Goal: Information Seeking & Learning: Find specific fact

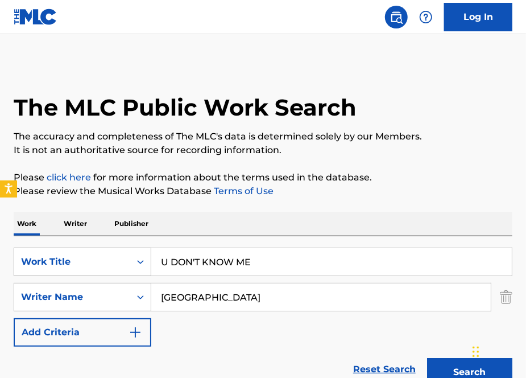
drag, startPoint x: 259, startPoint y: 262, endPoint x: 47, endPoint y: 268, distance: 212.7
click at [47, 268] on div "SearchWithCriteria7f01c8de-18e7-4155-999b-957f77483754 Work Title U DON'T KNOW …" at bounding box center [263, 261] width 499 height 28
paste input ""U Don't Know Me (Like U Used To)""
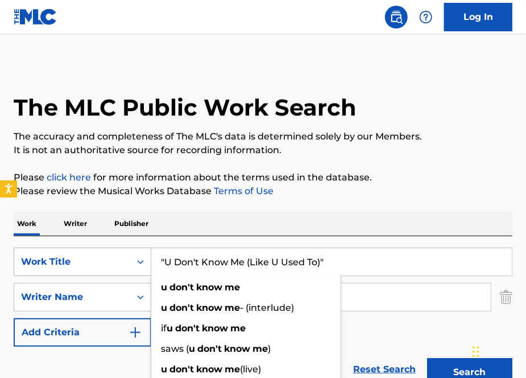
click at [427, 358] on button "Search" at bounding box center [469, 372] width 85 height 28
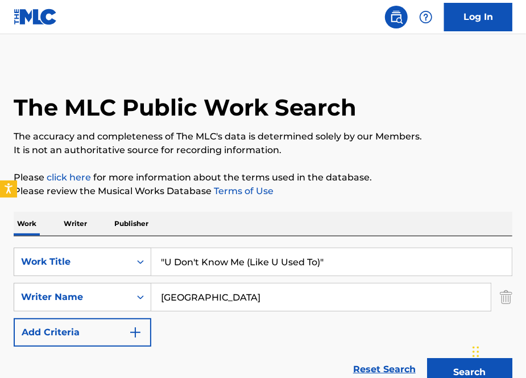
click at [165, 262] on input ""U Don't Know Me (Like U Used To)"" at bounding box center [331, 261] width 360 height 27
click at [353, 264] on input "U Don't Know Me (Like U Used To)"" at bounding box center [331, 261] width 360 height 27
type input "U Don't Know Me (Like U Used To)"
click at [427, 358] on button "Search" at bounding box center [469, 372] width 85 height 28
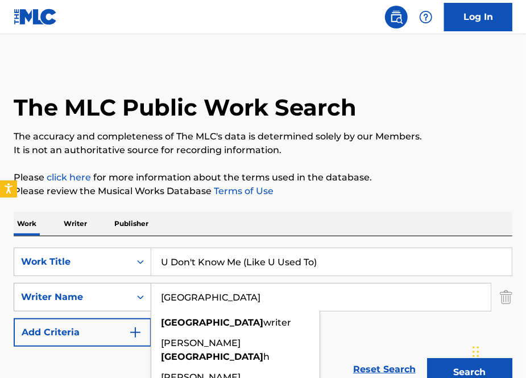
drag, startPoint x: 250, startPoint y: 305, endPoint x: 73, endPoint y: 295, distance: 176.5
click at [73, 295] on div "SearchWithCriteria1b7df59e-26db-4e2b-8e9c-e953d23c85b9 Writer Name PARIS paris …" at bounding box center [263, 297] width 499 height 28
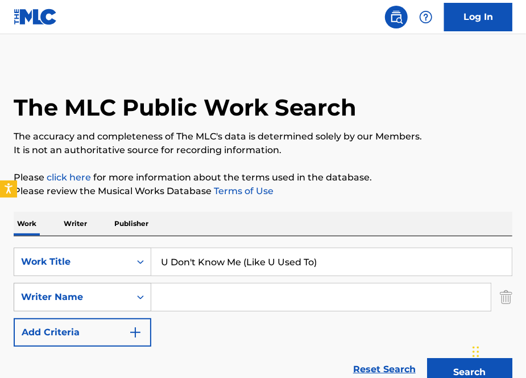
click at [427, 358] on button "Search" at bounding box center [469, 372] width 85 height 28
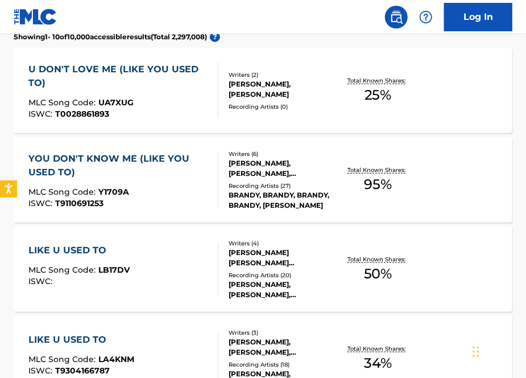
scroll to position [334, 0]
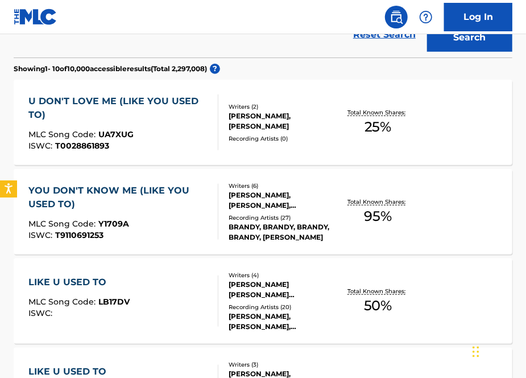
click at [168, 211] on div "YOU DON'T KNOW ME (LIKE YOU USED TO) MLC Song Code : Y1709A ISWC : T9110691253" at bounding box center [118, 212] width 180 height 56
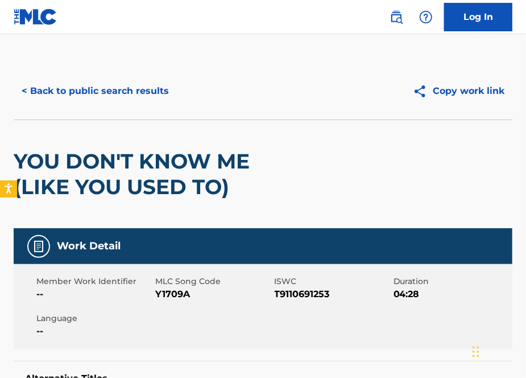
click at [108, 101] on button "< Back to public search results" at bounding box center [95, 91] width 163 height 28
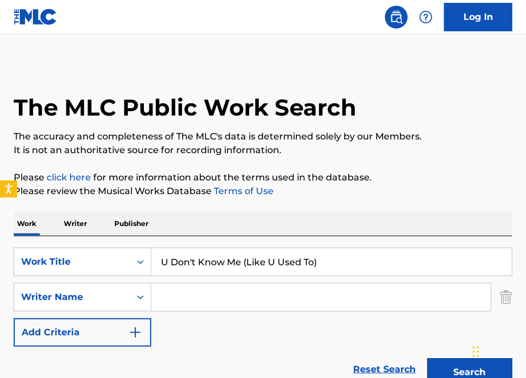
click at [77, 225] on p "Writer" at bounding box center [75, 224] width 30 height 24
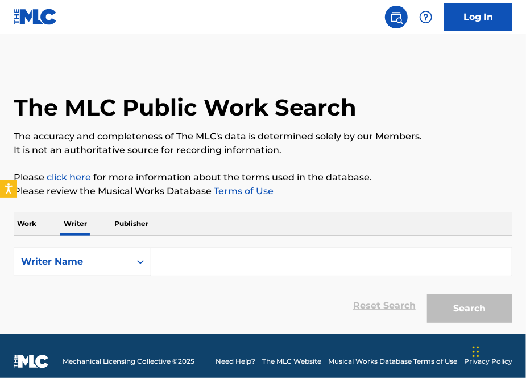
click at [196, 279] on form "SearchWithCriteriac8a74e1c-ba44-48b9-984e-56857130672b Writer Name Reset Search…" at bounding box center [263, 287] width 499 height 81
click at [185, 269] on input "Search Form" at bounding box center [331, 261] width 360 height 27
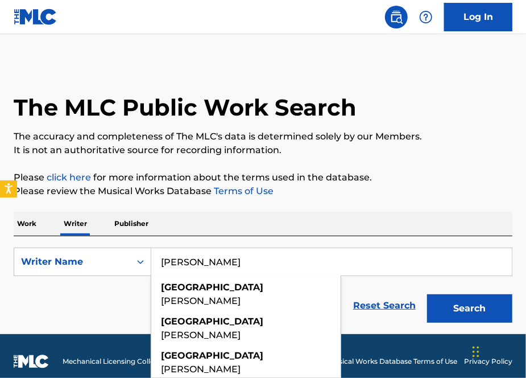
type input "[PERSON_NAME]"
click at [427, 294] on button "Search" at bounding box center [469, 308] width 85 height 28
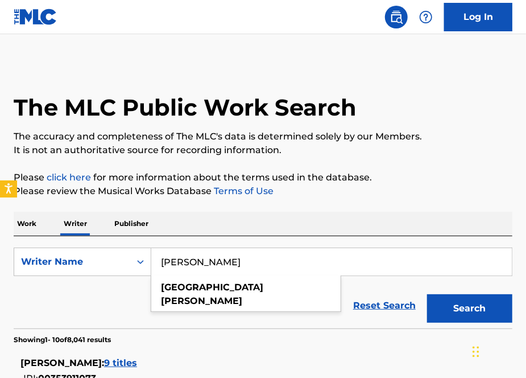
click at [209, 187] on p "Please review the Musical Works Database Terms of Use" at bounding box center [263, 191] width 499 height 14
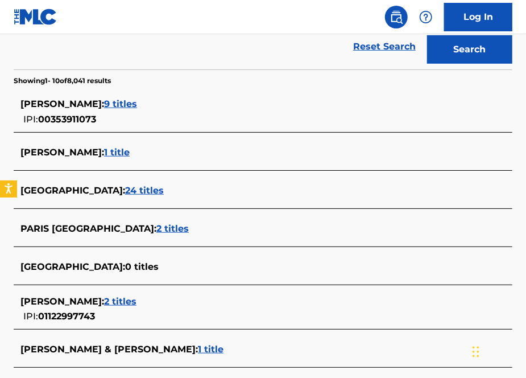
scroll to position [238, 0]
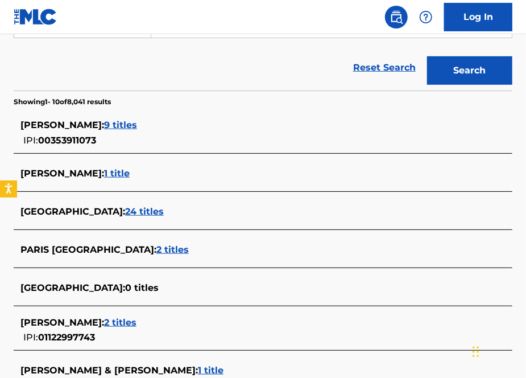
click at [105, 125] on span "9 titles" at bounding box center [120, 124] width 33 height 11
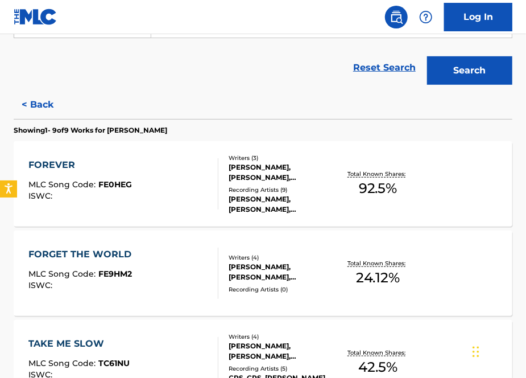
click at [180, 200] on div "FOREVER MLC Song Code : FE0HEG ISWC :" at bounding box center [122, 183] width 189 height 51
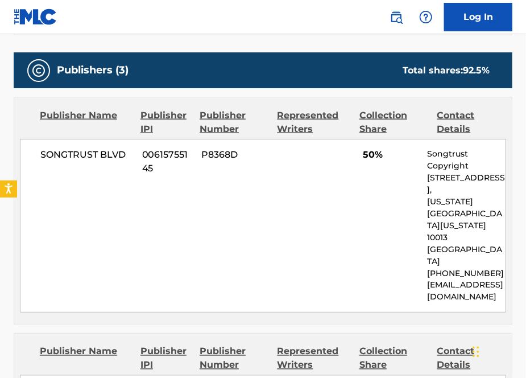
scroll to position [503, 0]
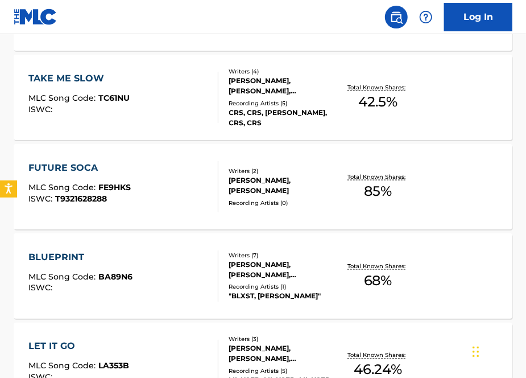
click at [168, 176] on div "FUTURE SOCA MLC Song Code : FE9HKS ISWC : T9321628288" at bounding box center [122, 186] width 189 height 51
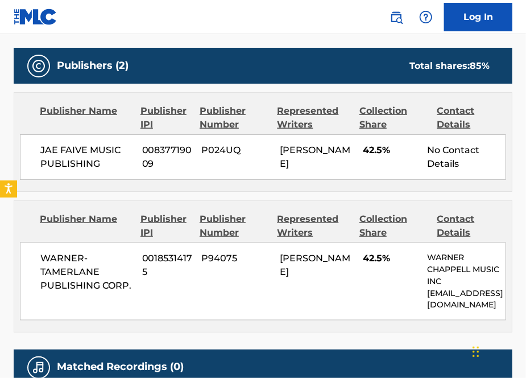
scroll to position [494, 0]
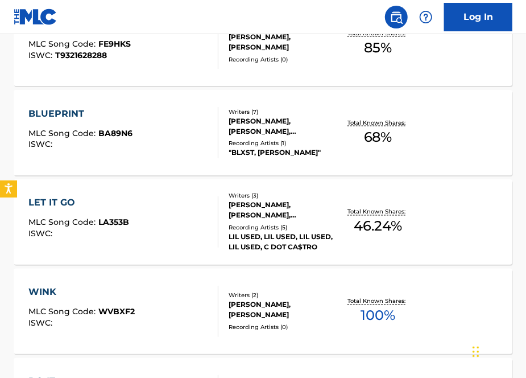
scroll to position [753, 0]
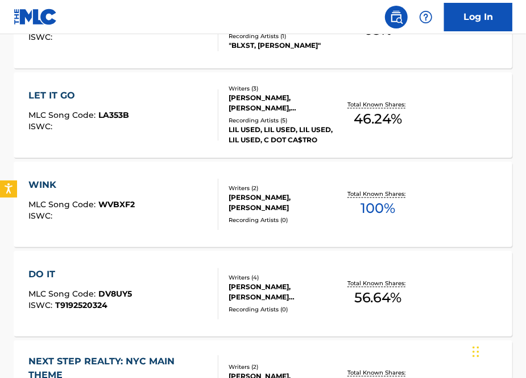
click at [173, 210] on div "WINK MLC Song Code : WVBXF2 ISWC :" at bounding box center [122, 204] width 189 height 51
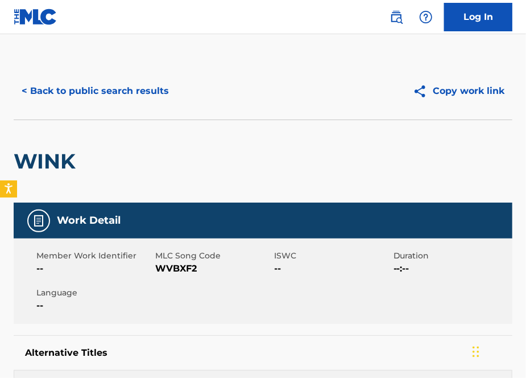
click at [138, 87] on button "< Back to public search results" at bounding box center [95, 91] width 163 height 28
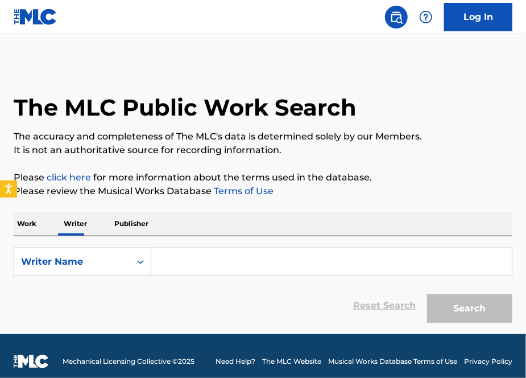
click at [201, 256] on input "Search Form" at bounding box center [331, 261] width 360 height 27
paste input "353911073"
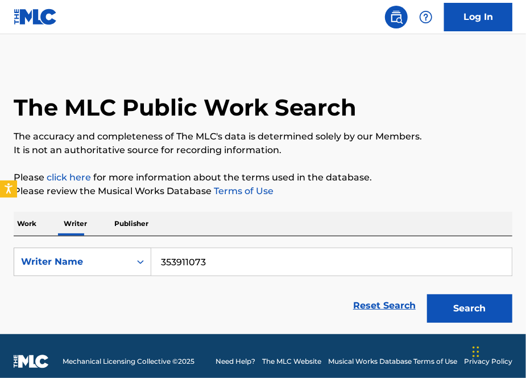
drag, startPoint x: 231, startPoint y: 262, endPoint x: 111, endPoint y: 241, distance: 121.7
click at [111, 241] on div "SearchWithCriteria509243d4-6dea-4154-925d-0c3c2d3104b7 Writer Name 353911073 Re…" at bounding box center [263, 282] width 499 height 92
type input "p"
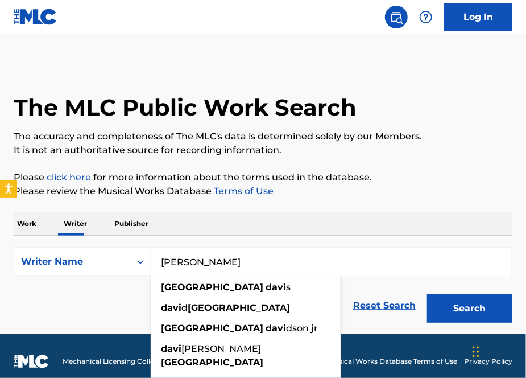
type input "[PERSON_NAME]"
click at [427, 294] on button "Search" at bounding box center [469, 308] width 85 height 28
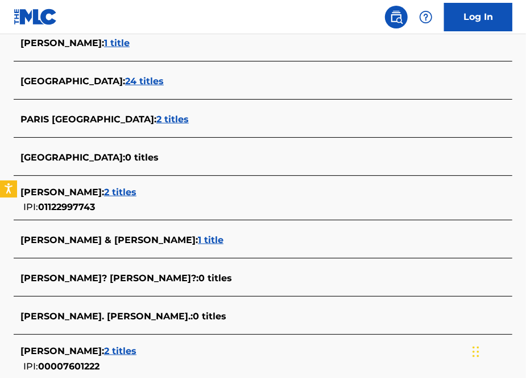
scroll to position [368, 0]
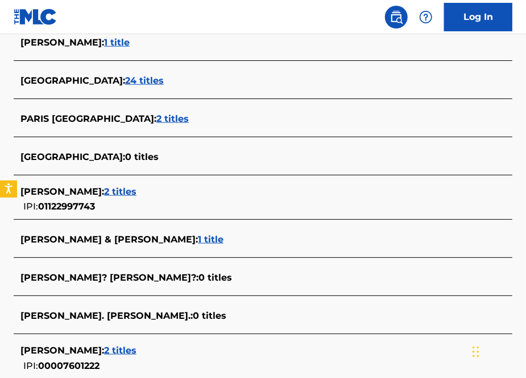
click at [104, 189] on span "2 titles" at bounding box center [120, 191] width 32 height 11
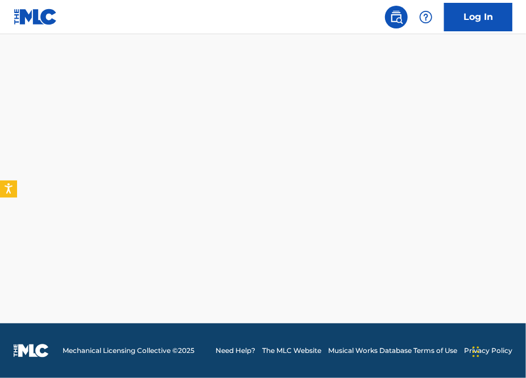
scroll to position [289, 0]
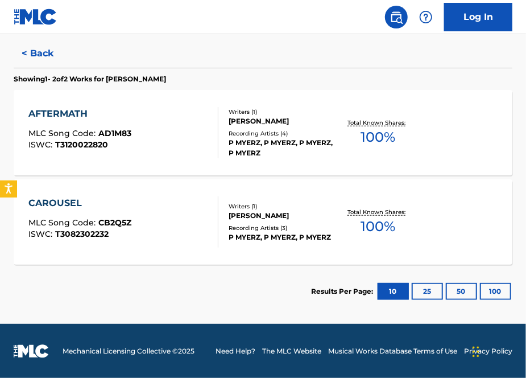
click at [123, 144] on div "ISWC : T3120022820" at bounding box center [79, 144] width 103 height 9
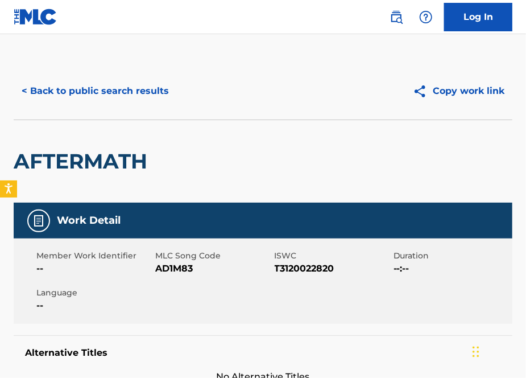
click at [68, 81] on button "< Back to public search results" at bounding box center [95, 91] width 163 height 28
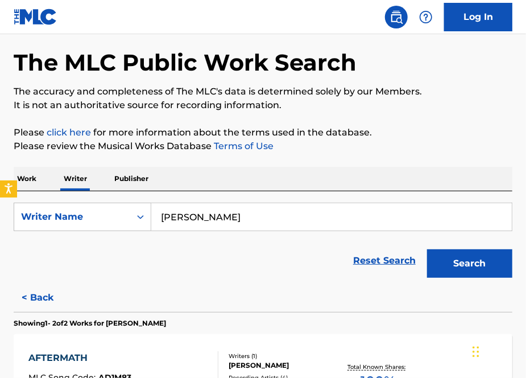
scroll to position [289, 0]
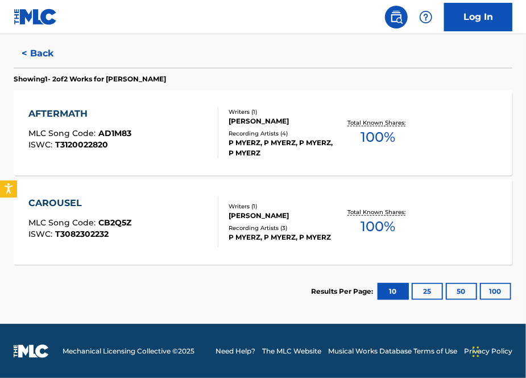
click at [205, 219] on div "CAROUSEL MLC Song Code : CB2Q5Z ISWC : T3082302232" at bounding box center [122, 221] width 189 height 51
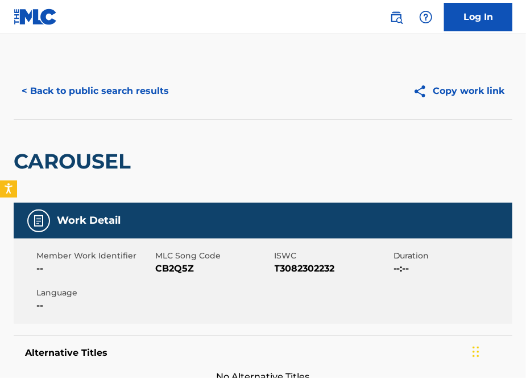
click at [119, 85] on button "< Back to public search results" at bounding box center [95, 91] width 163 height 28
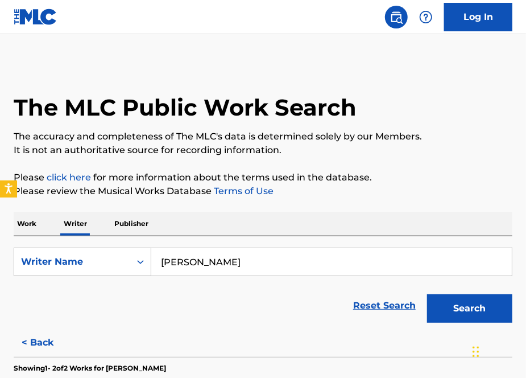
click at [350, 254] on input "[PERSON_NAME]" at bounding box center [331, 261] width 360 height 27
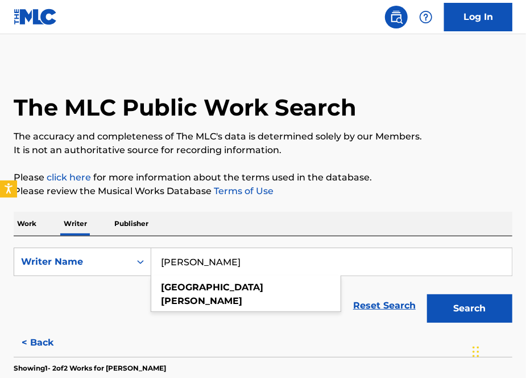
click at [427, 294] on button "Search" at bounding box center [469, 308] width 85 height 28
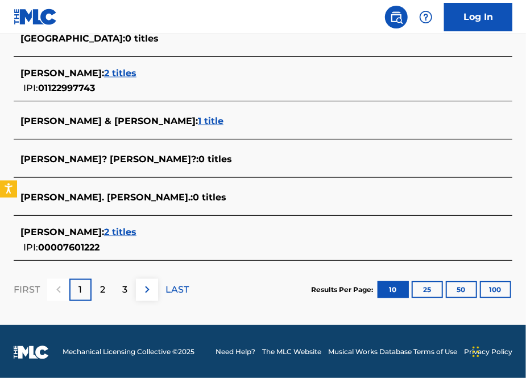
scroll to position [487, 0]
click at [100, 289] on p "2" at bounding box center [102, 290] width 5 height 14
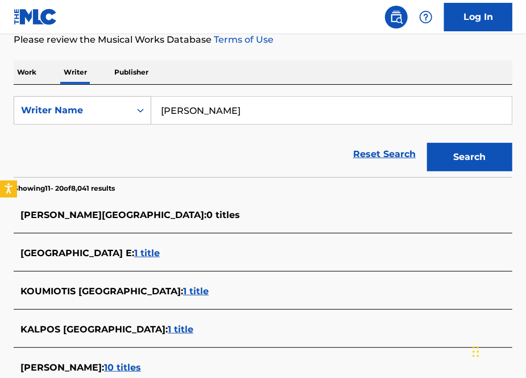
scroll to position [468, 0]
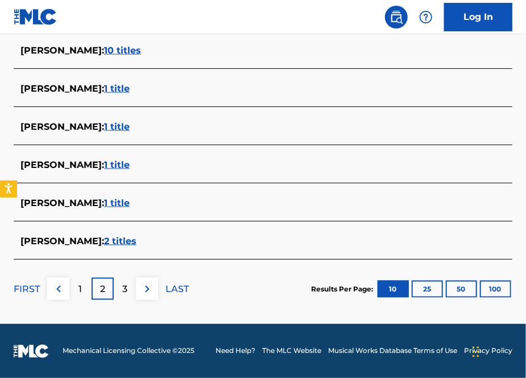
click at [121, 281] on div "3" at bounding box center [125, 288] width 22 height 22
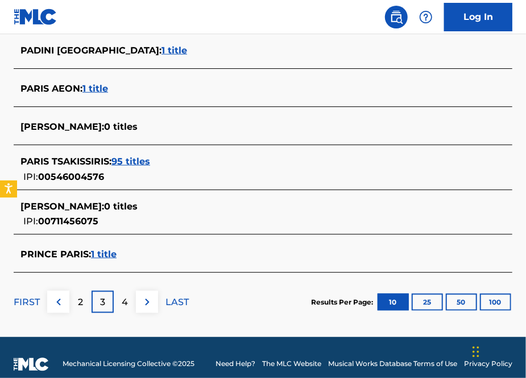
scroll to position [0, 0]
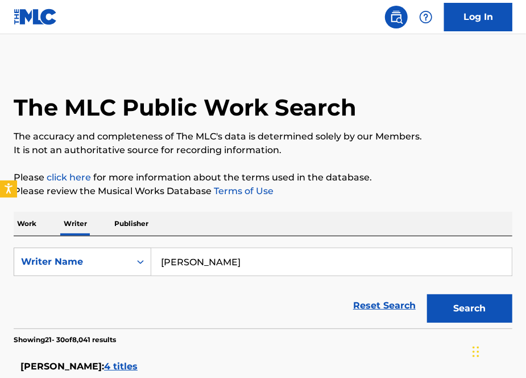
click at [185, 260] on input "[PERSON_NAME]" at bounding box center [331, 261] width 360 height 27
type input "[PERSON_NAME]"
click at [427, 294] on button "Search" at bounding box center [469, 308] width 85 height 28
click at [266, 223] on div "Work Writer Publisher" at bounding box center [263, 224] width 499 height 24
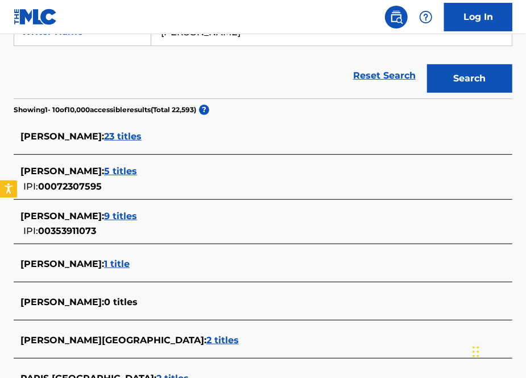
scroll to position [230, 0]
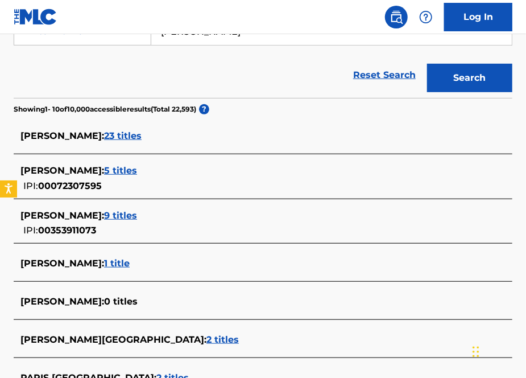
click at [104, 139] on span "23 titles" at bounding box center [123, 135] width 38 height 11
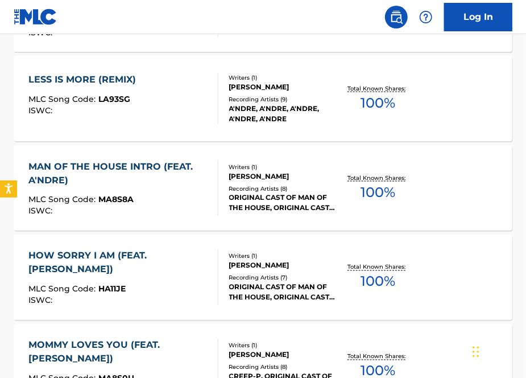
scroll to position [590, 0]
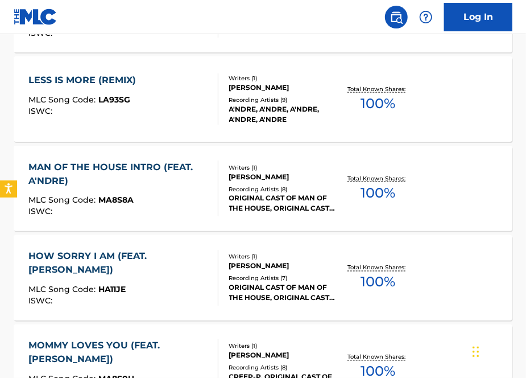
click at [165, 104] on div "LESS IS MORE (REMIX) MLC Song Code : LA93SG ISWC :" at bounding box center [122, 98] width 189 height 51
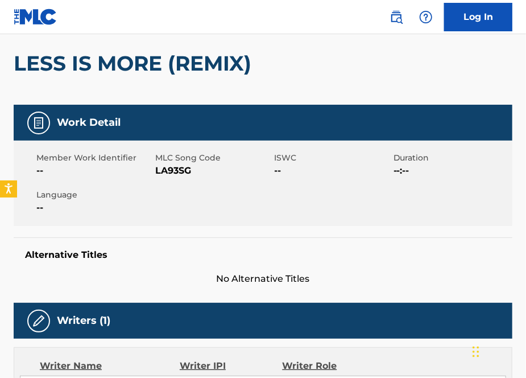
scroll to position [121, 0]
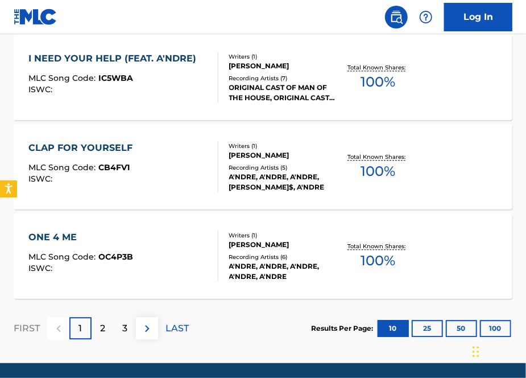
scroll to position [978, 0]
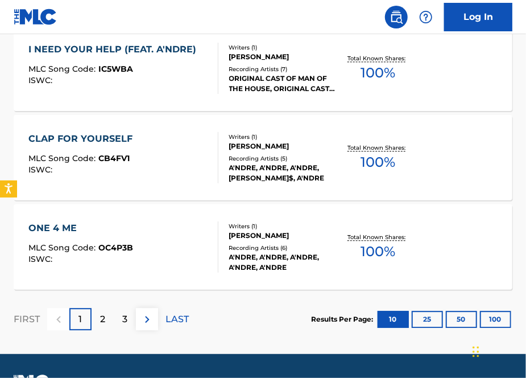
click at [124, 318] on p "3" at bounding box center [124, 319] width 5 height 14
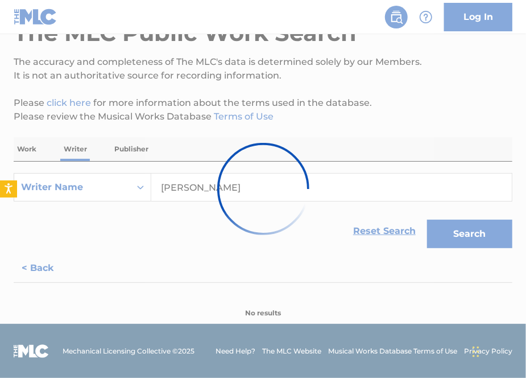
scroll to position [383, 0]
